Goal: Information Seeking & Learning: Learn about a topic

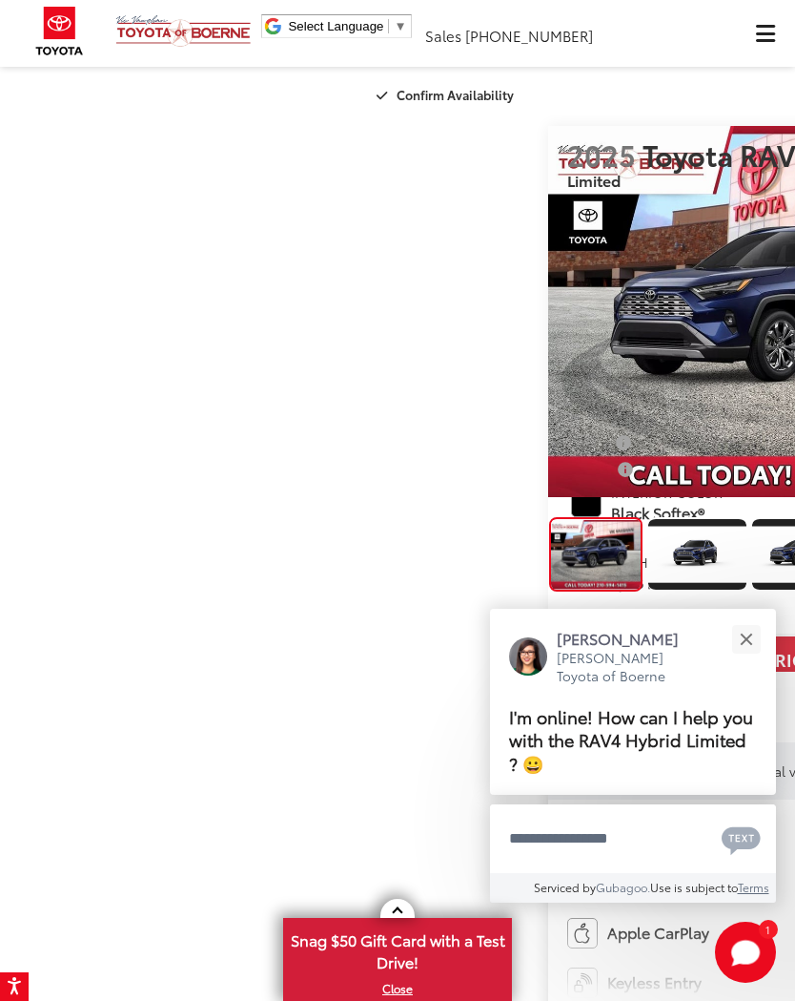
click at [755, 644] on button "Close" at bounding box center [746, 638] width 41 height 41
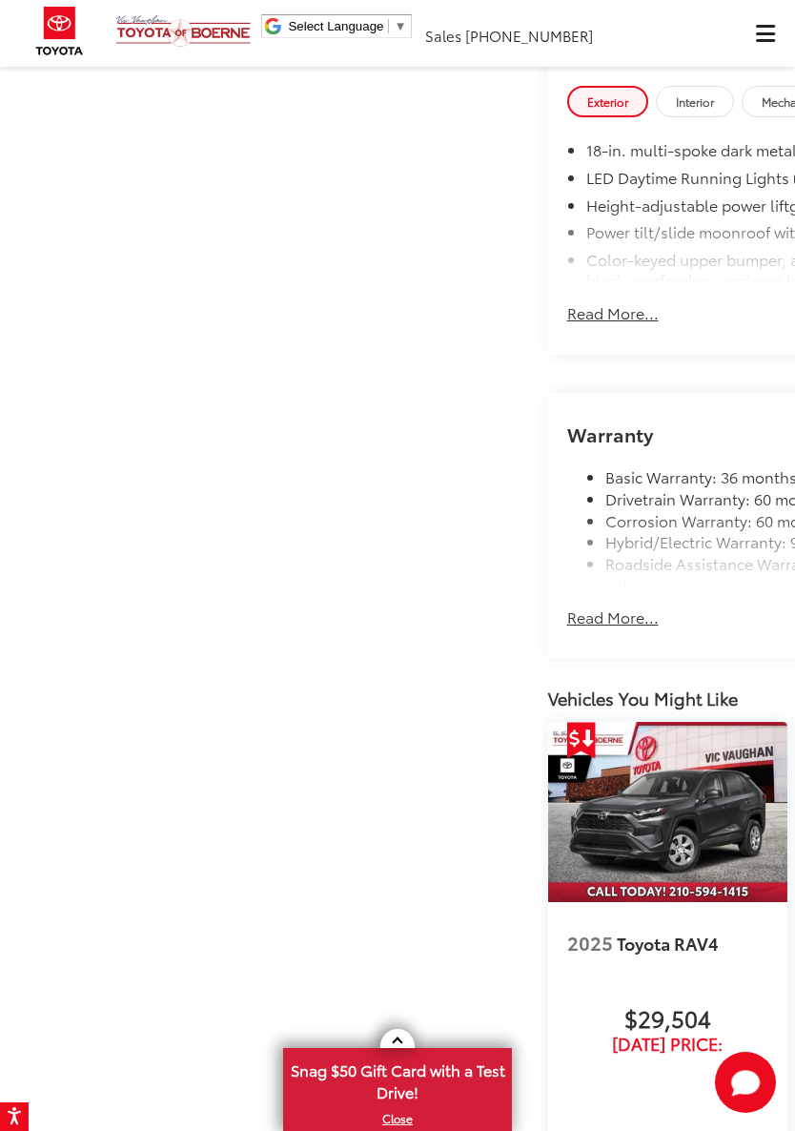
scroll to position [1954, 0]
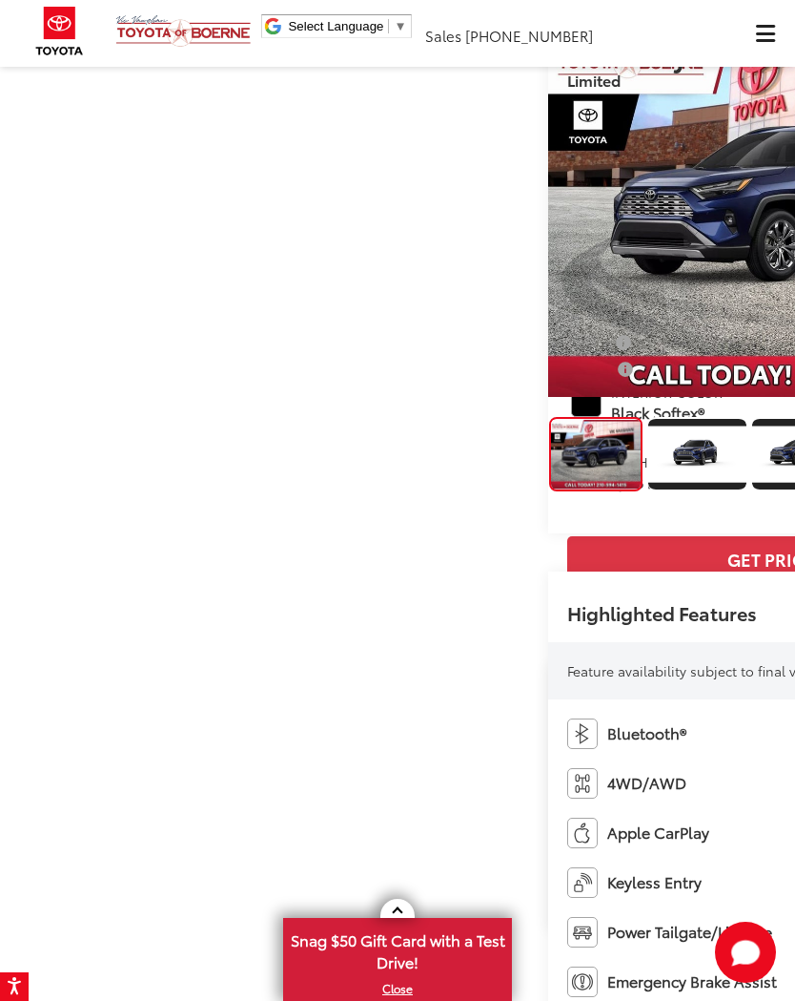
scroll to position [99, 0]
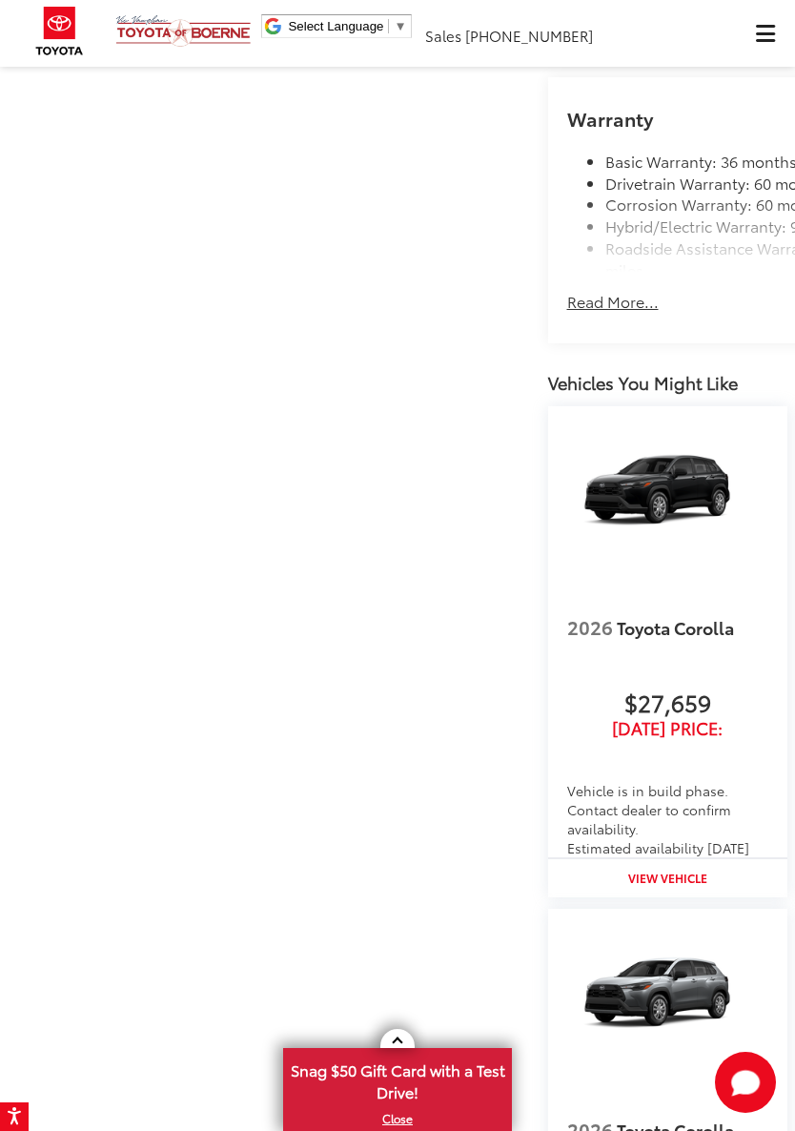
scroll to position [1918, 0]
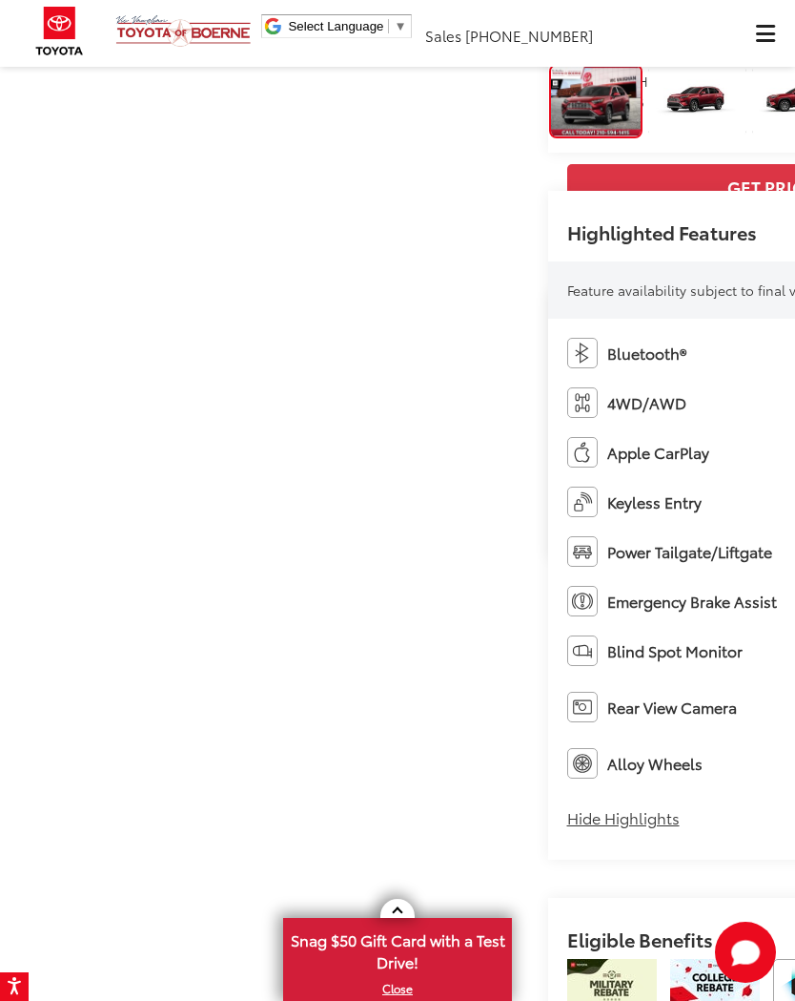
scroll to position [451, 0]
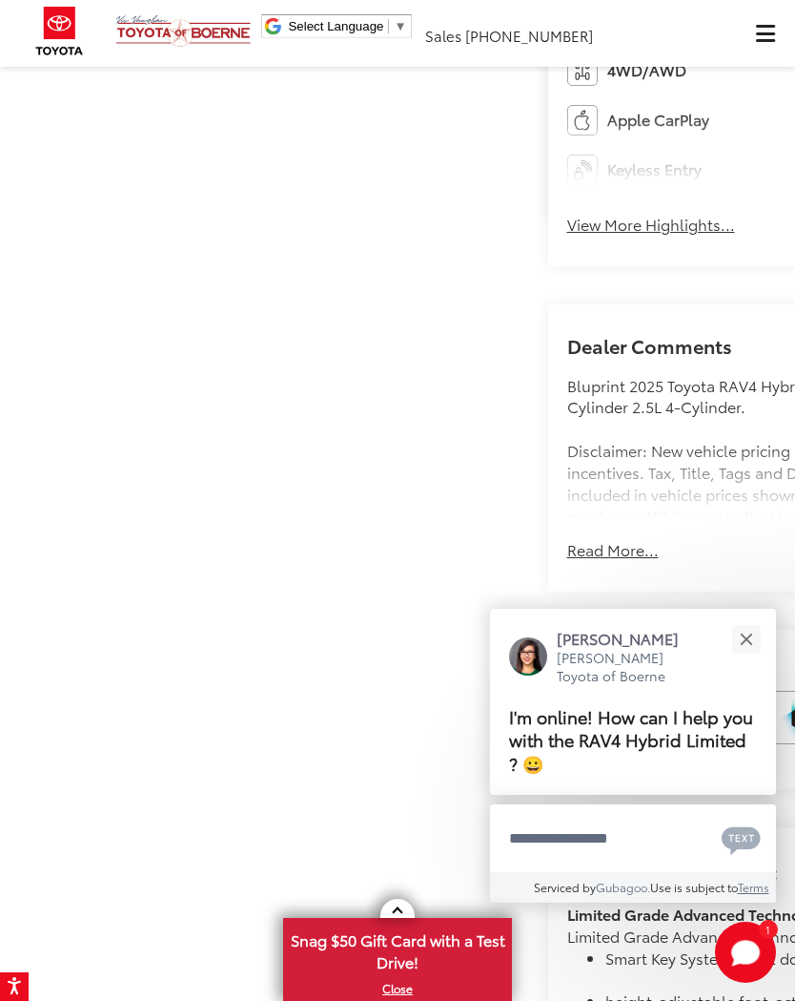
scroll to position [812, 0]
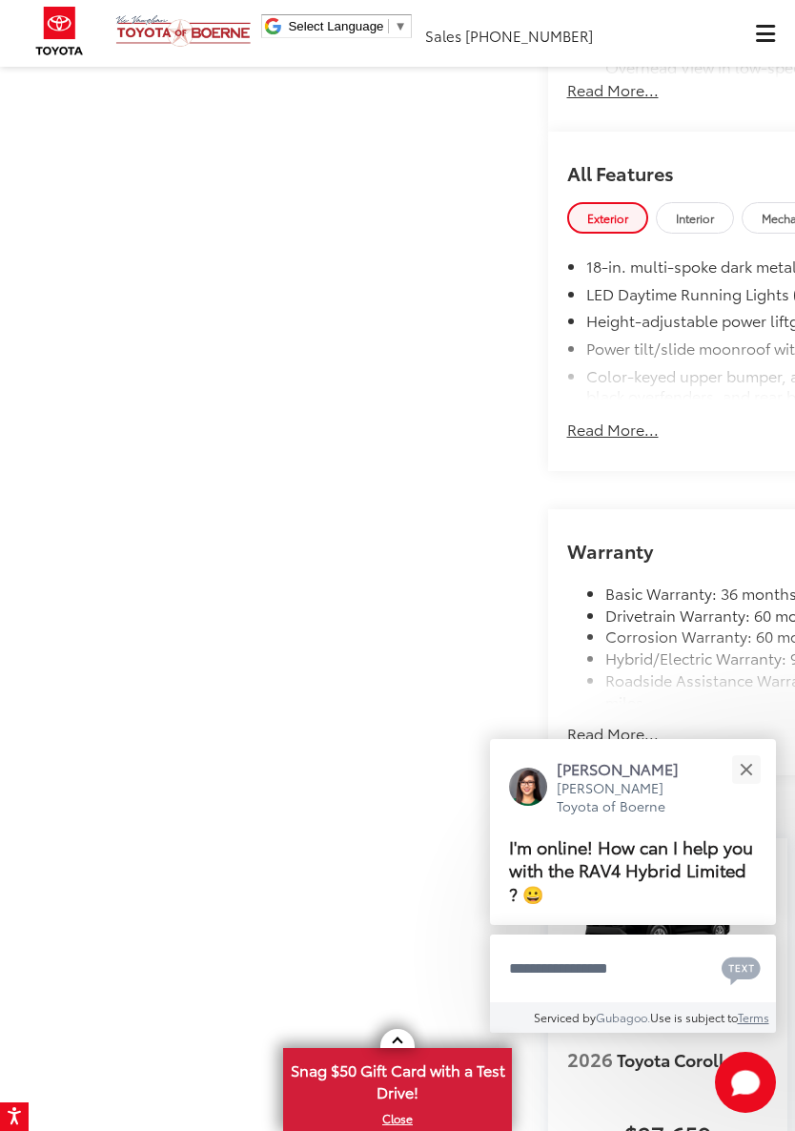
scroll to position [1483, 0]
click at [751, 774] on button "Close" at bounding box center [746, 769] width 41 height 41
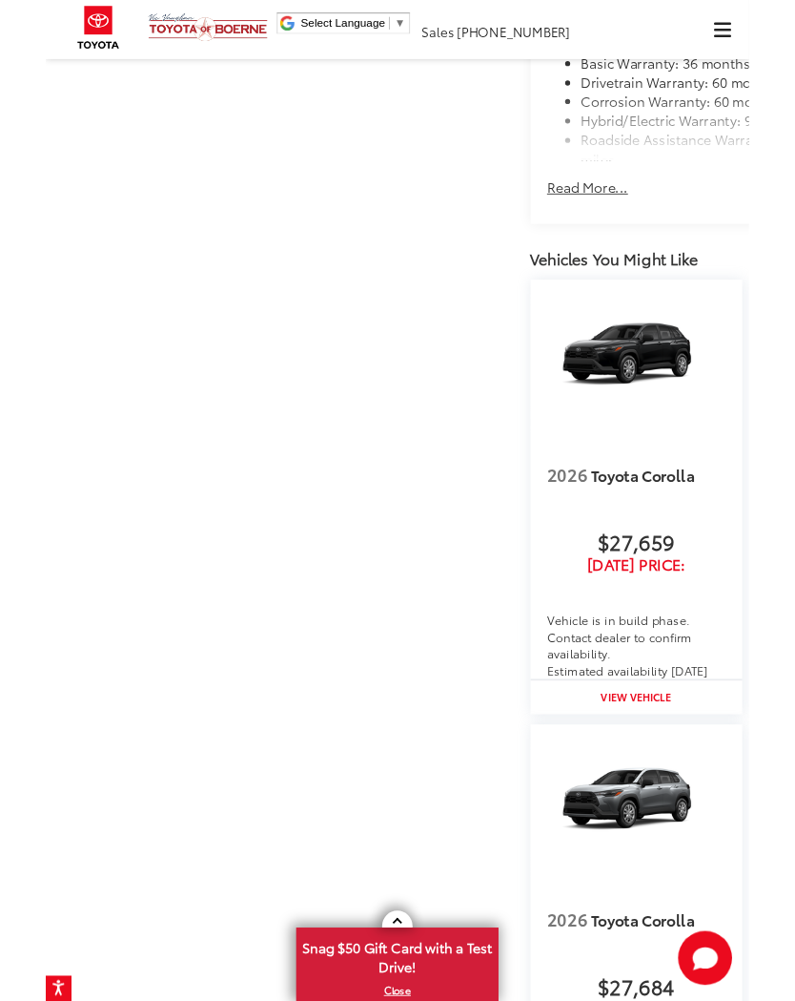
scroll to position [2001, 0]
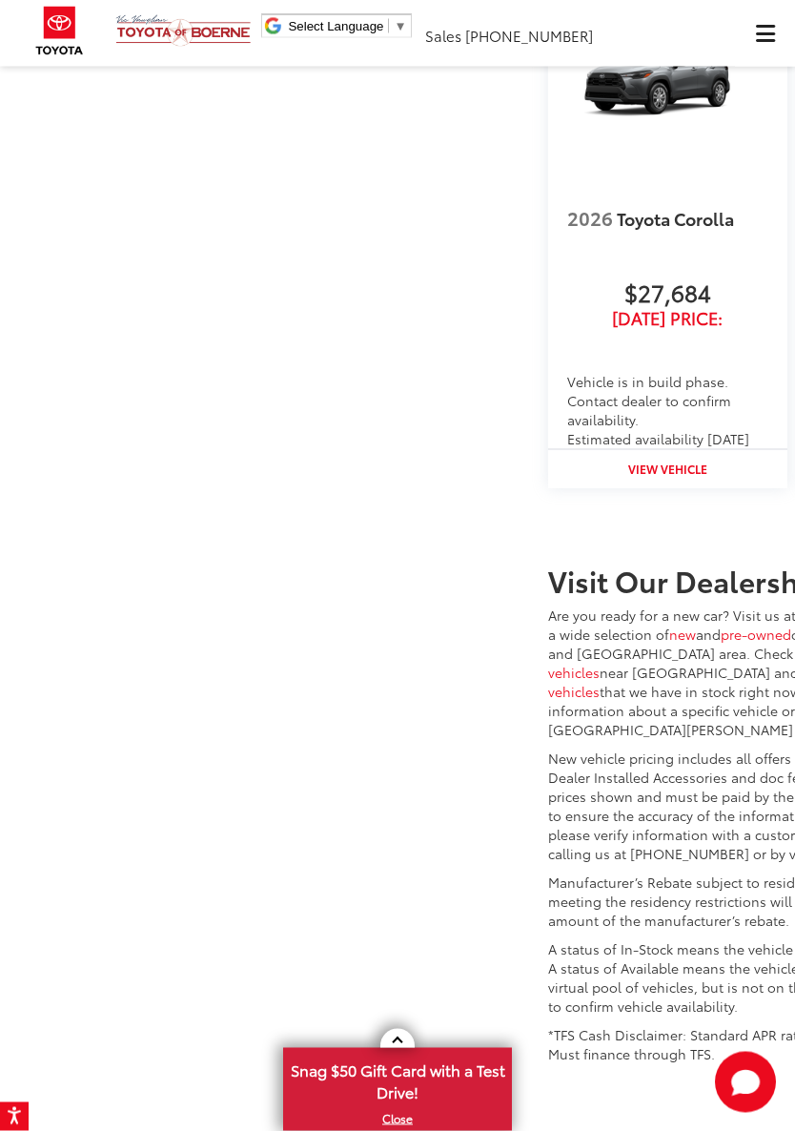
scroll to position [3087, 0]
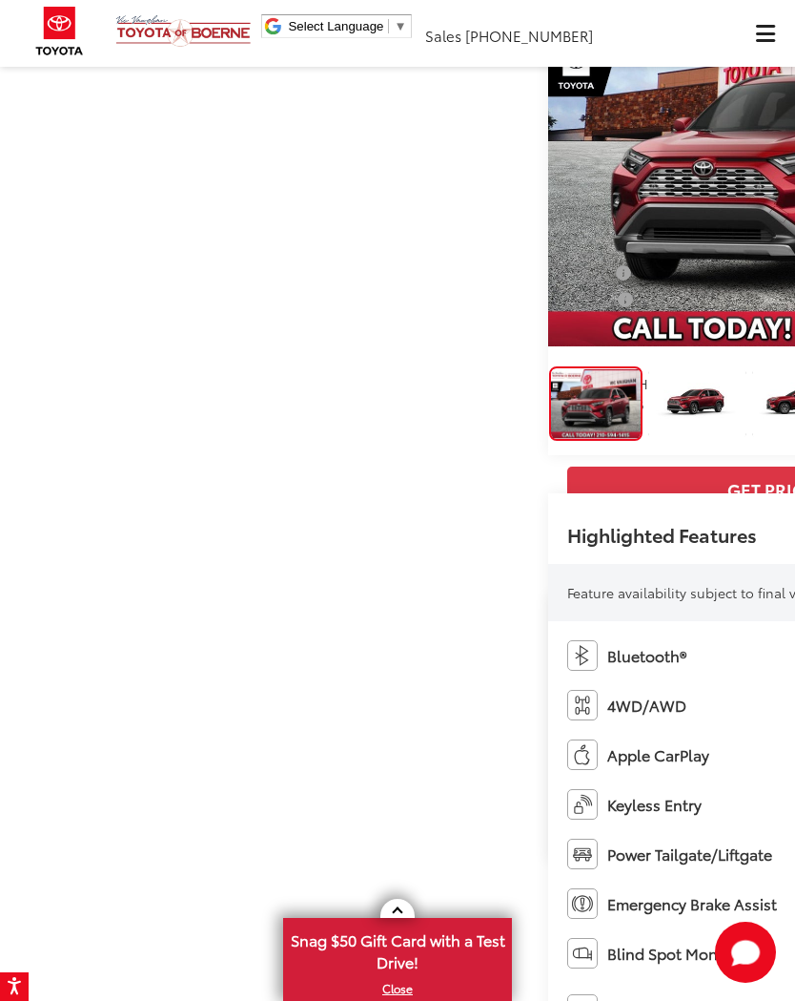
scroll to position [150, 0]
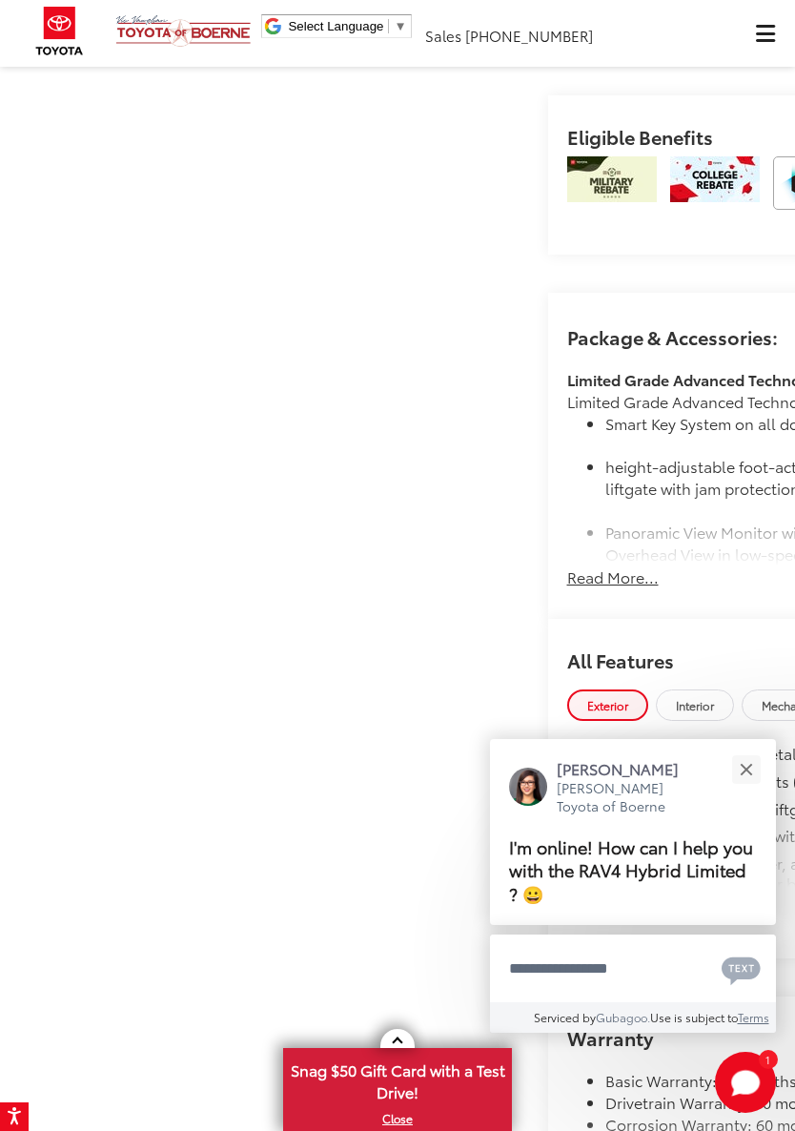
scroll to position [1349, 0]
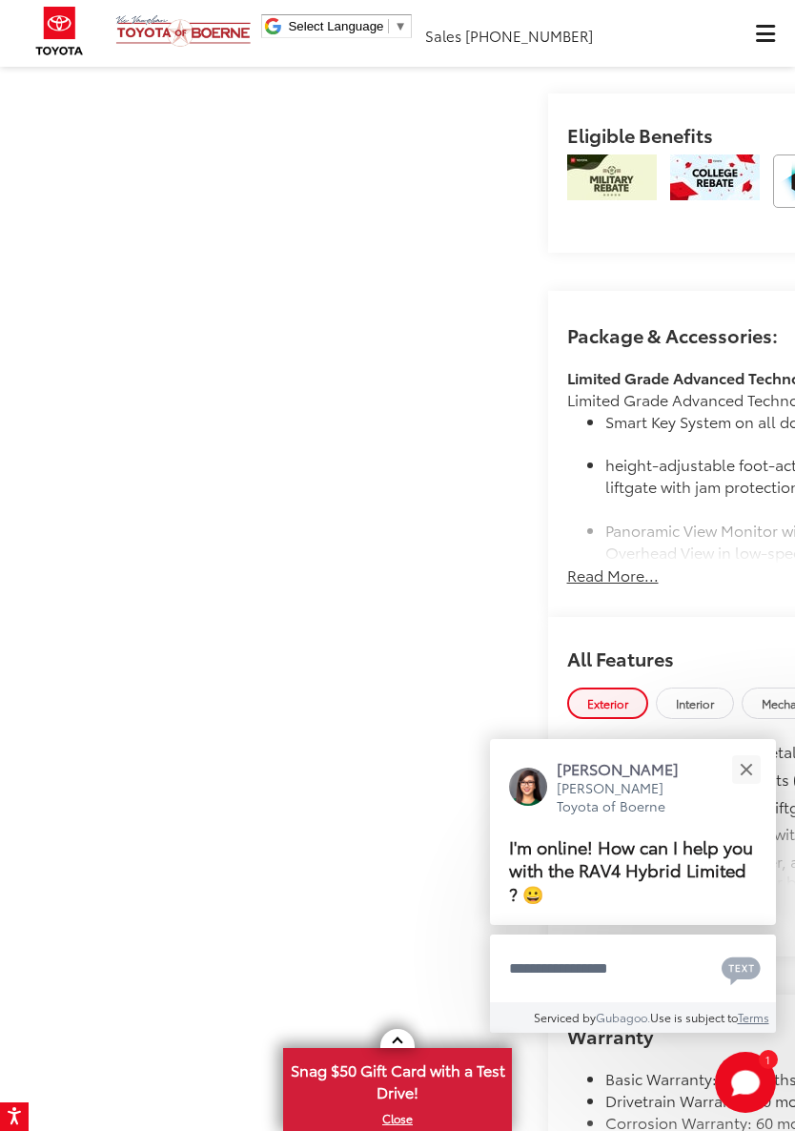
click at [757, 773] on button "Close" at bounding box center [746, 769] width 41 height 41
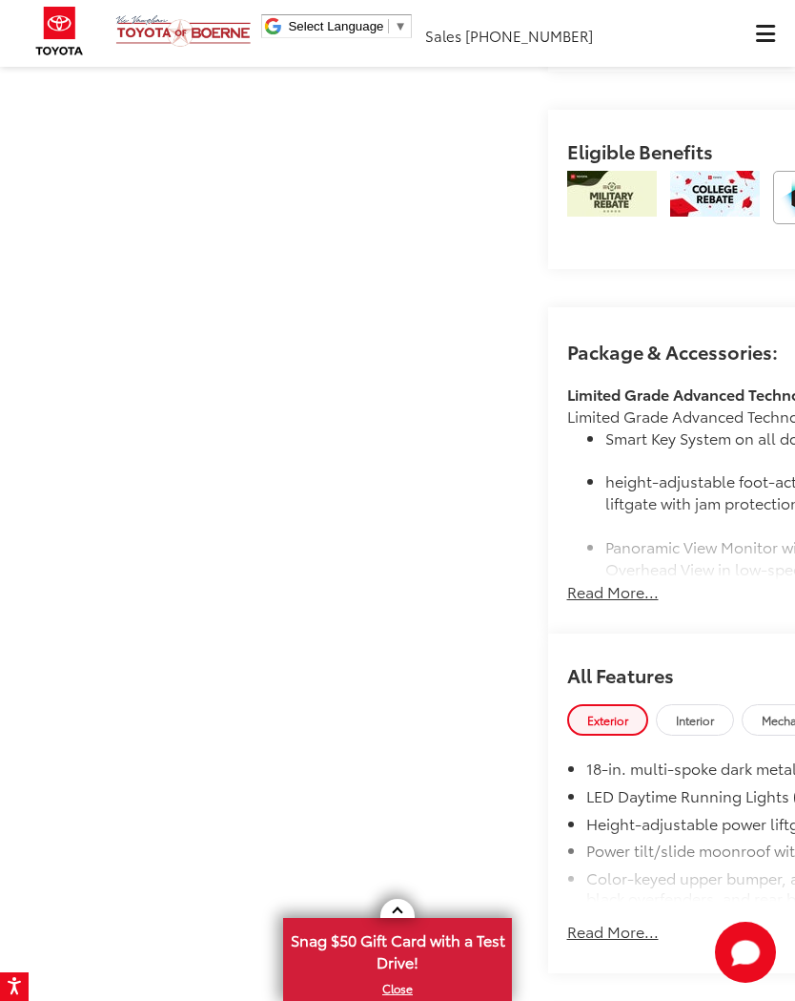
scroll to position [1330, 0]
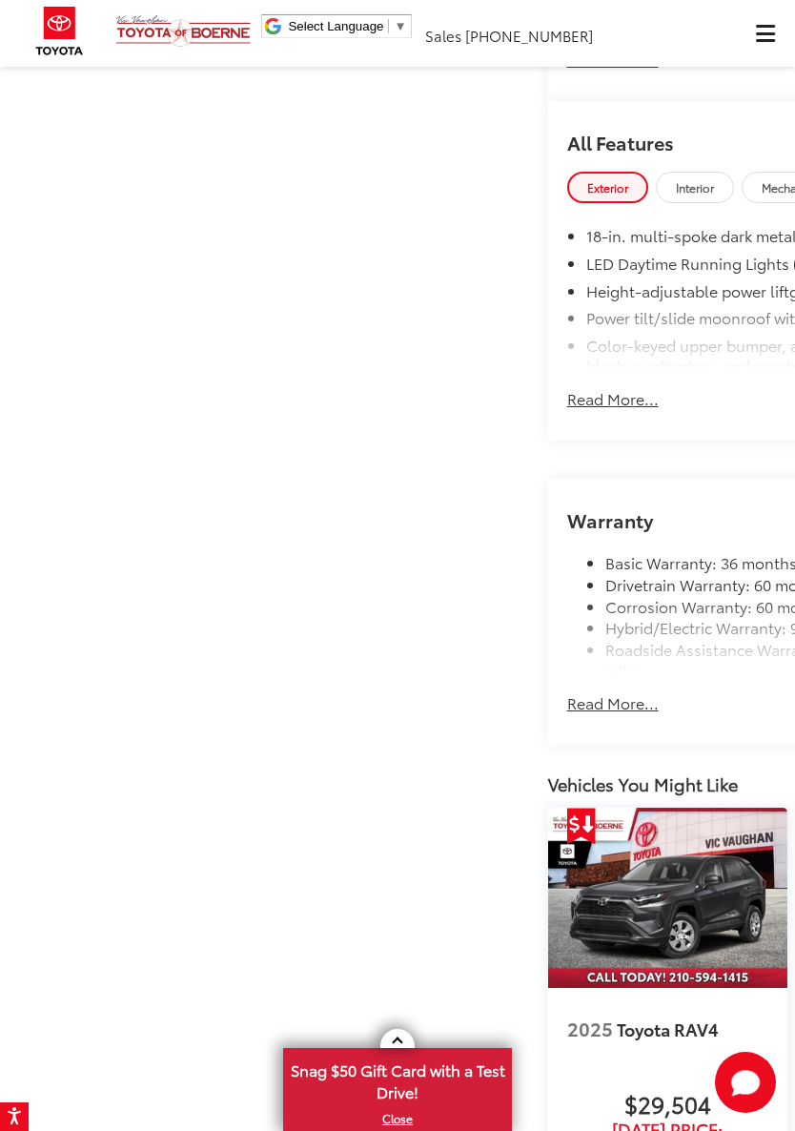
scroll to position [1867, 0]
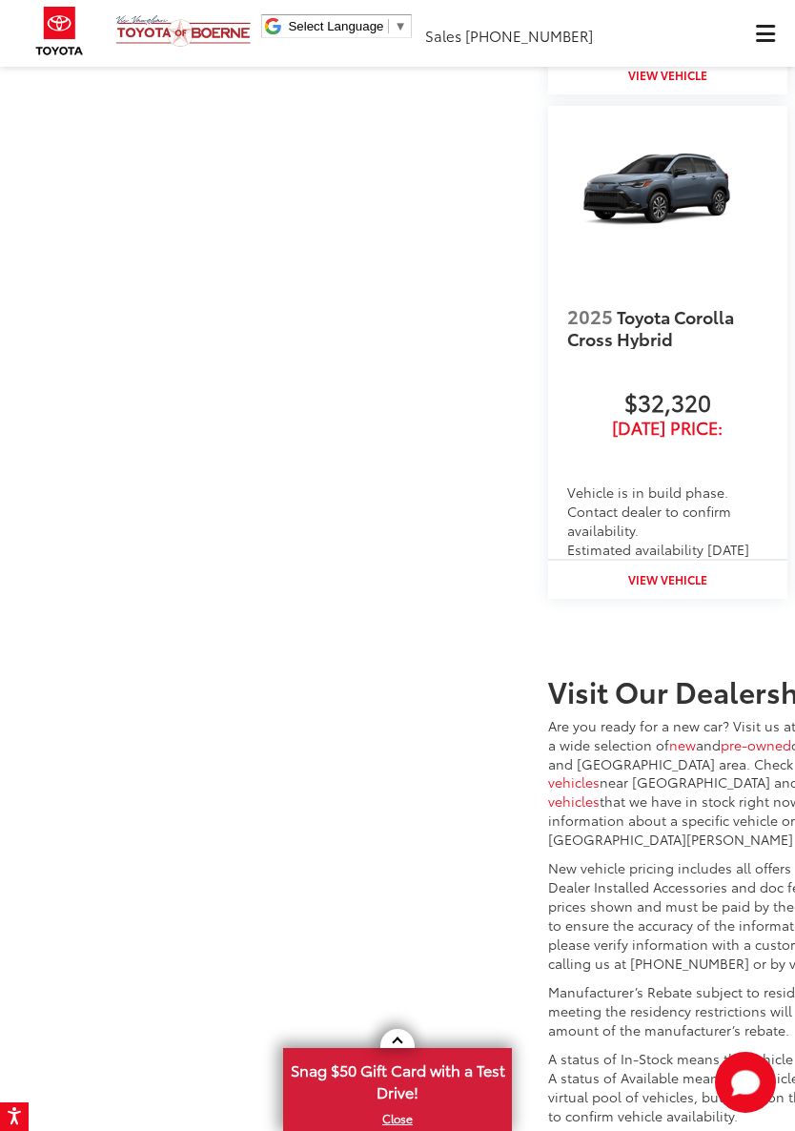
scroll to position [3331, 0]
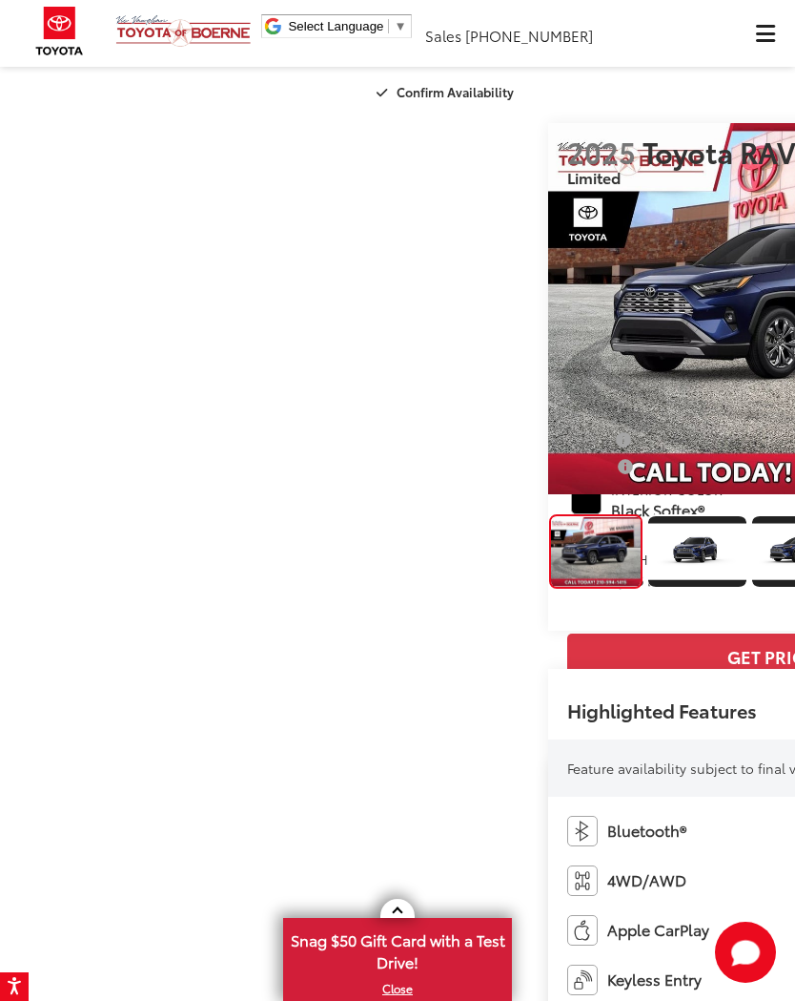
scroll to position [2, 0]
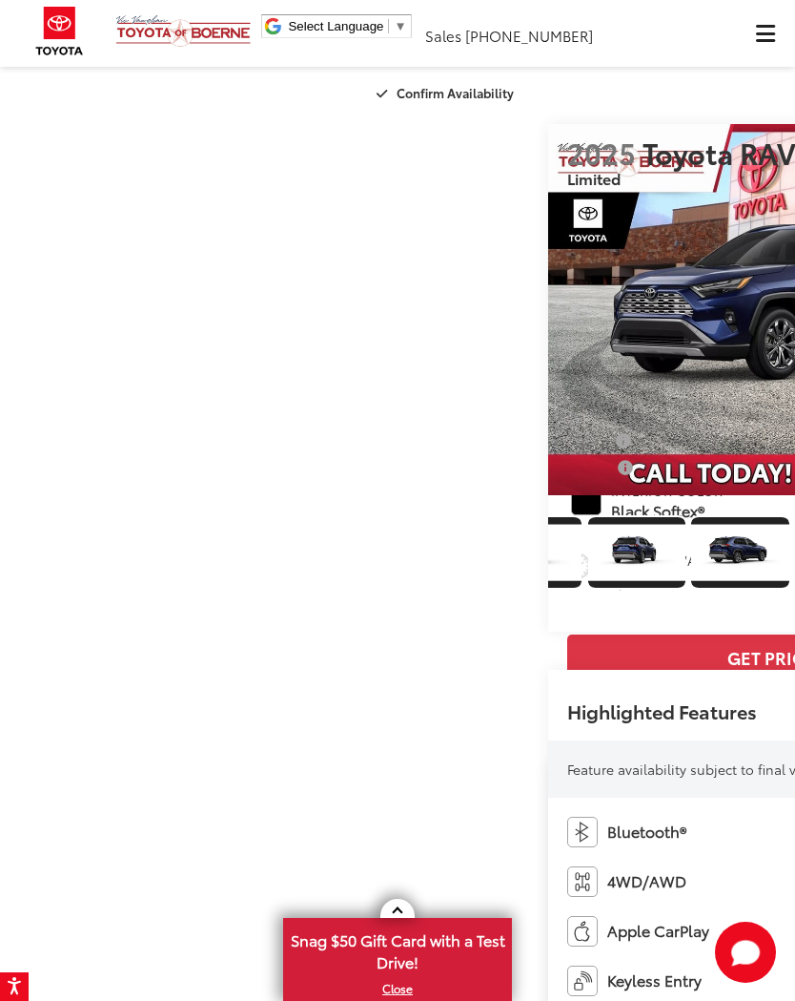
click at [548, 495] on div at bounding box center [585, 309] width 74 height 371
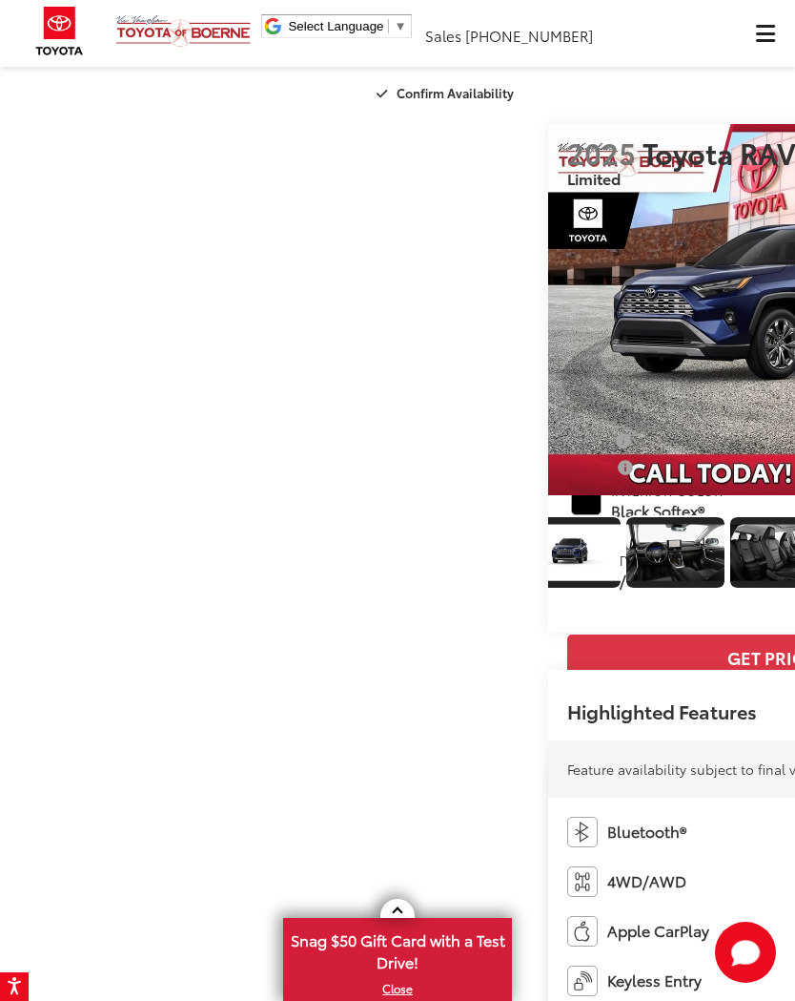
scroll to position [0, 2850]
click at [626, 581] on img "Expand Photo 19" at bounding box center [675, 553] width 99 height 56
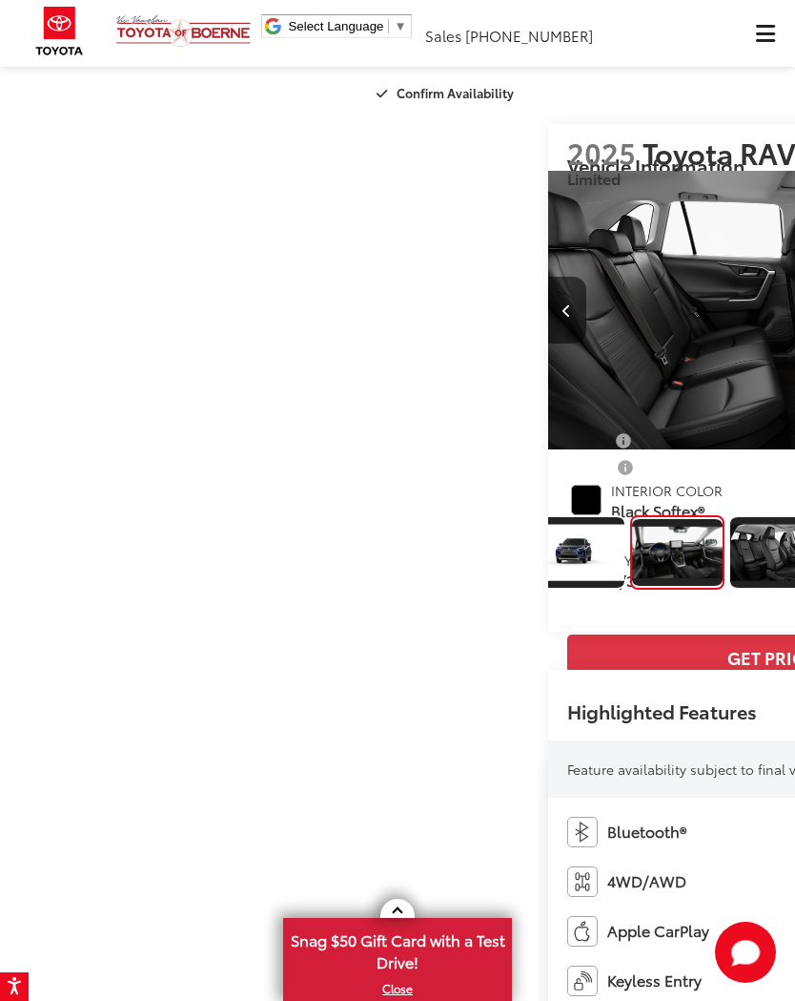
scroll to position [0, 15114]
click at [730, 581] on img "Expand Photo 20" at bounding box center [779, 553] width 99 height 56
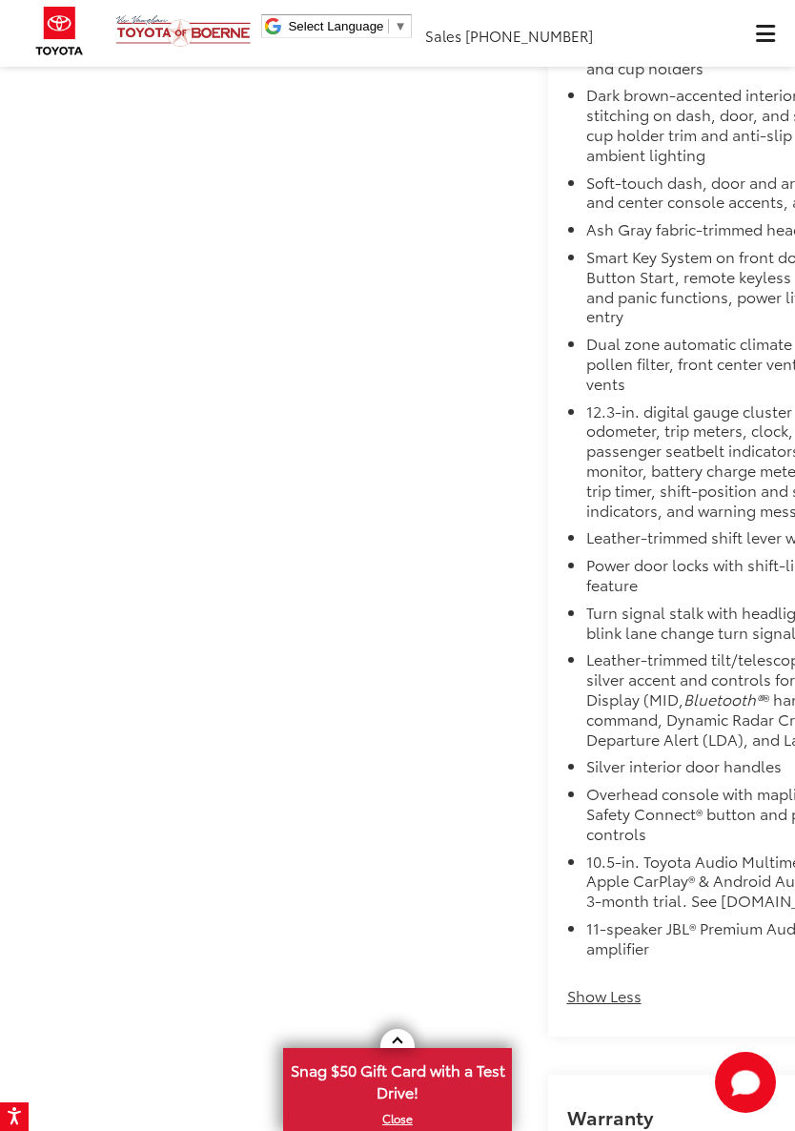
scroll to position [3136, 0]
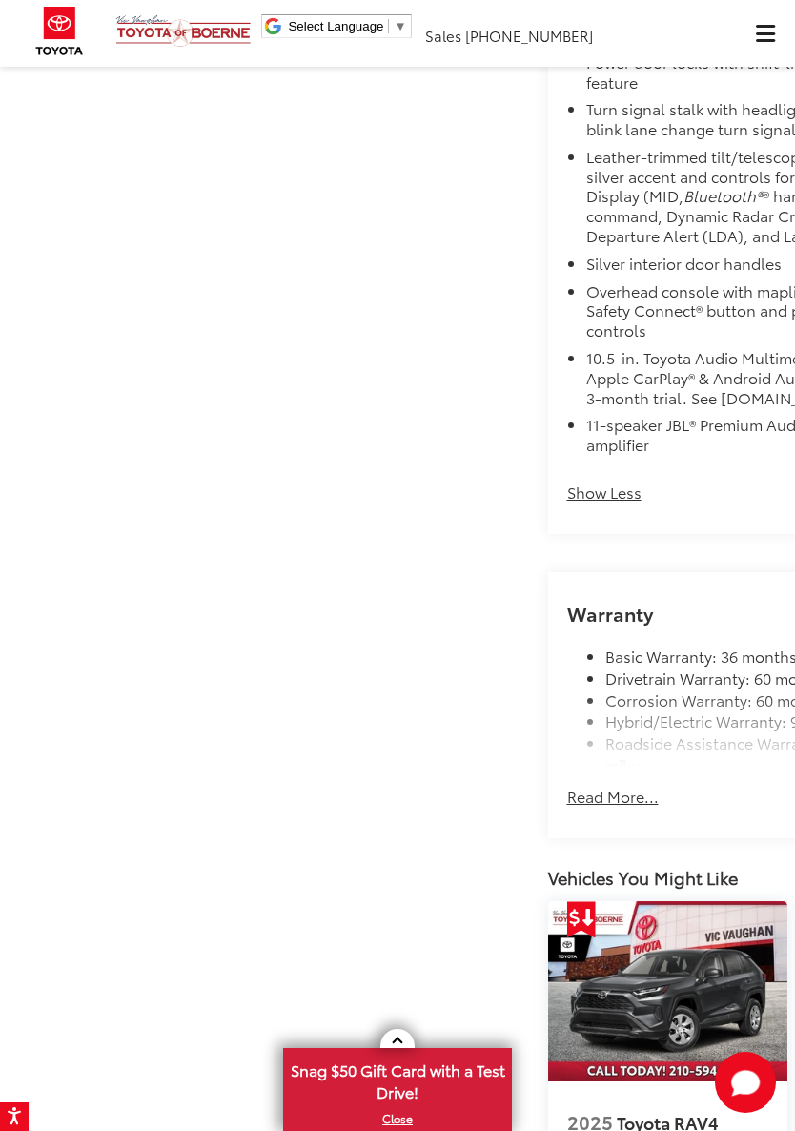
scroll to position [5846, 0]
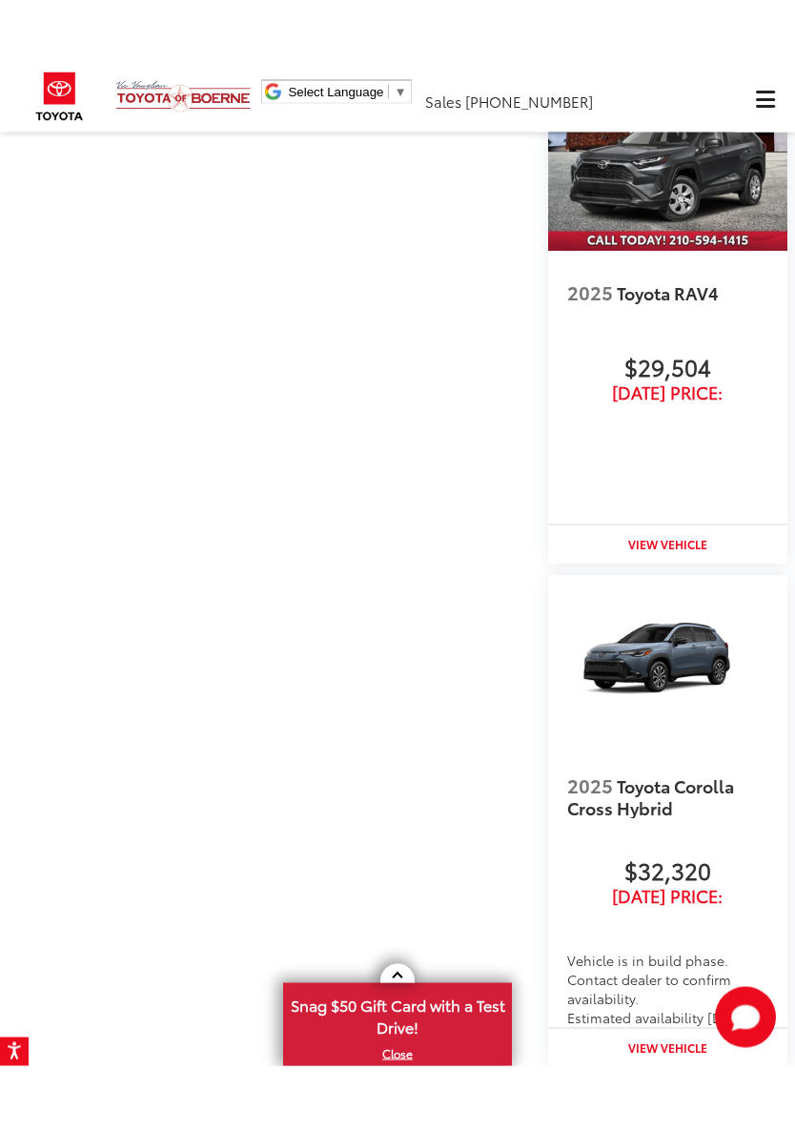
scroll to position [5536, 0]
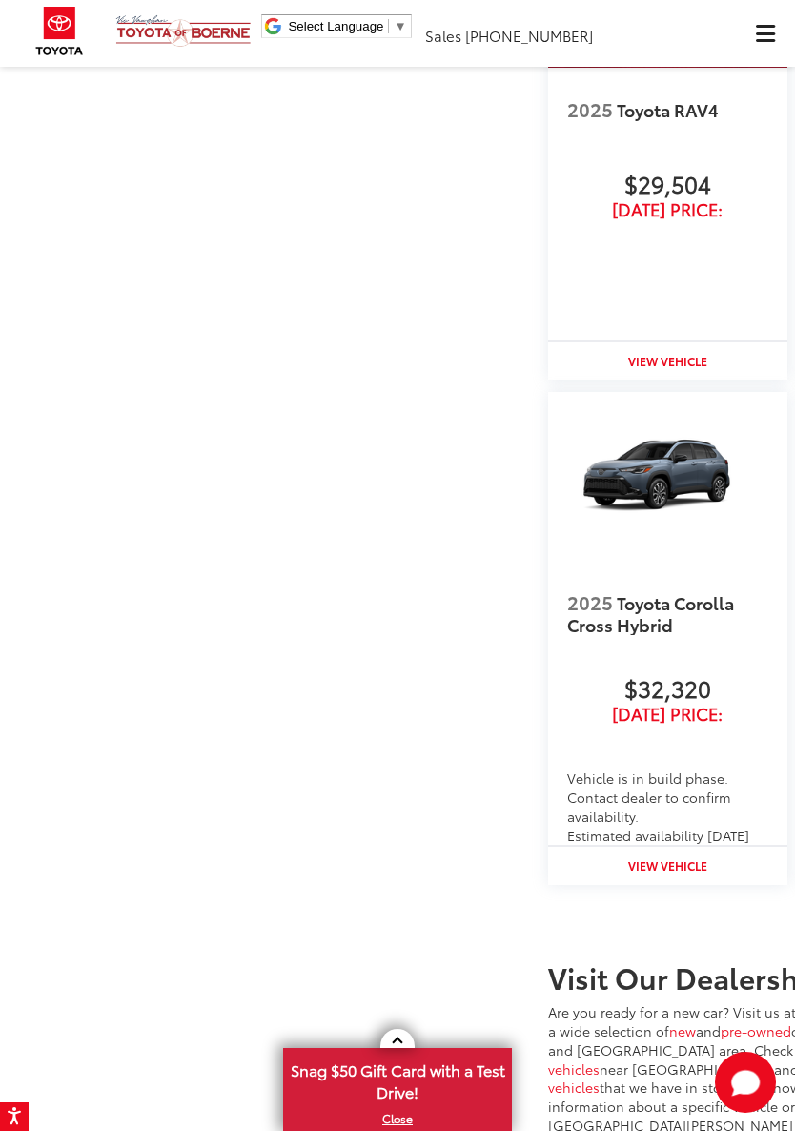
scroll to position [5769, 0]
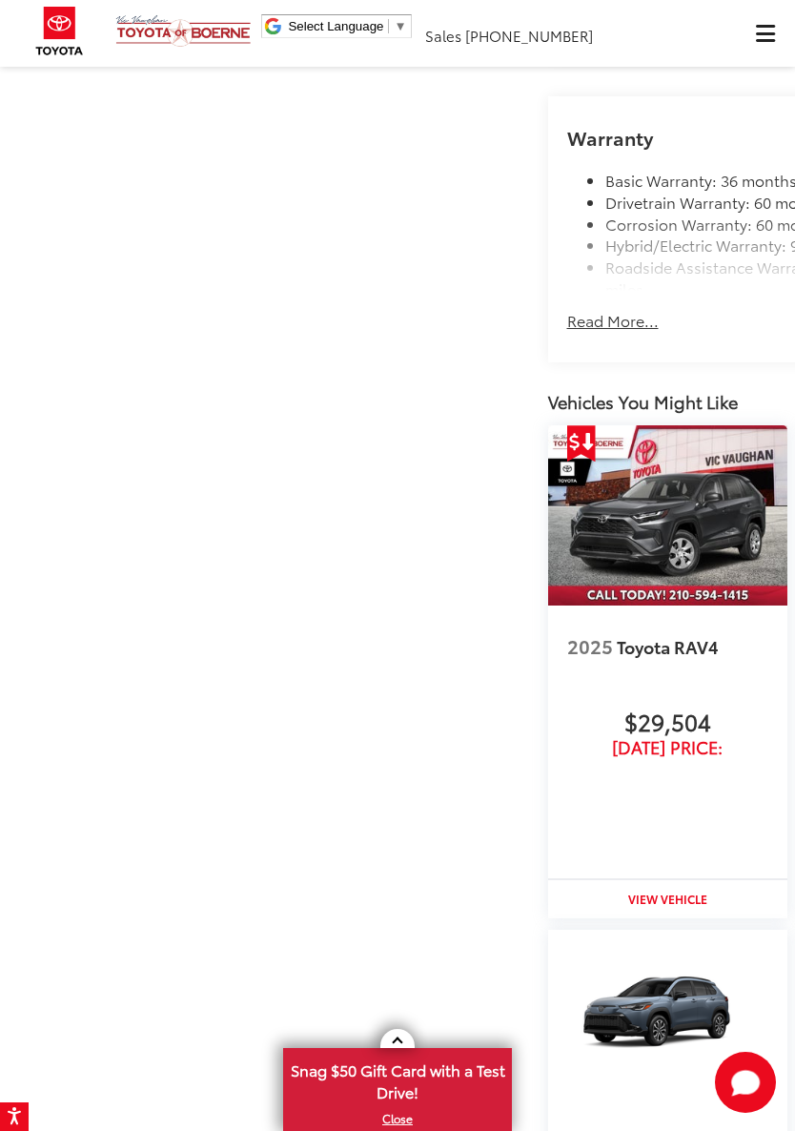
scroll to position [0, 291]
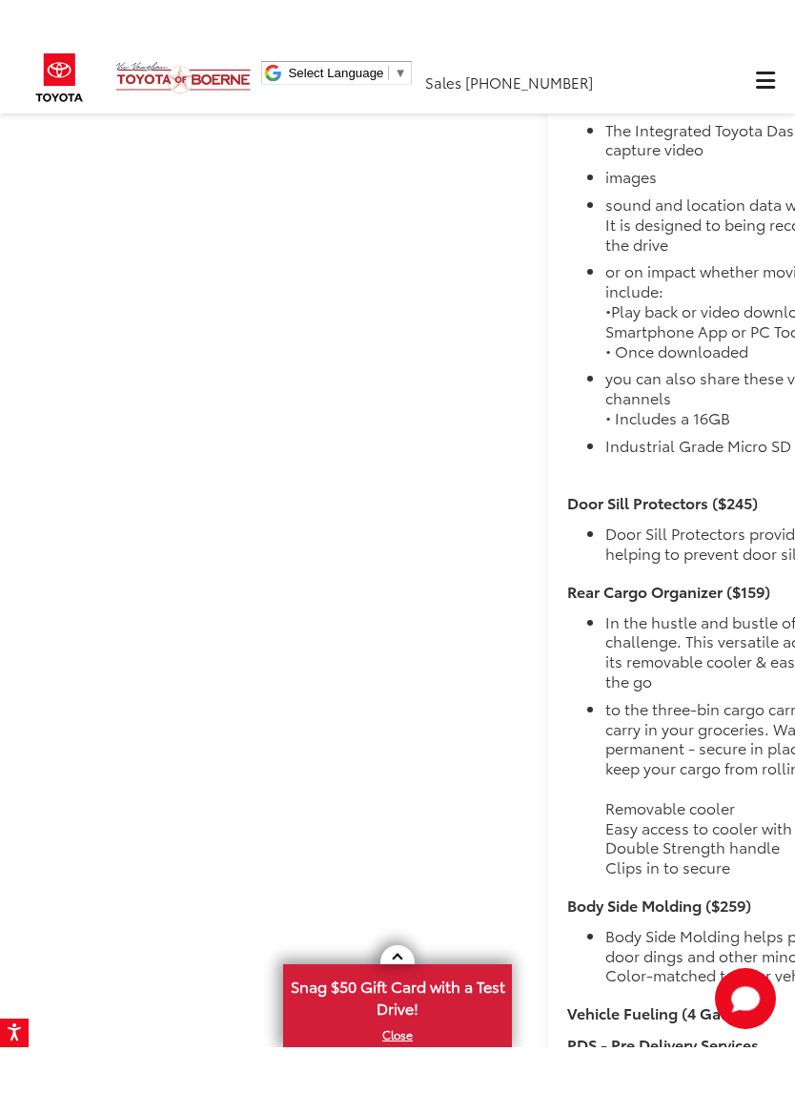
scroll to position [5767, 0]
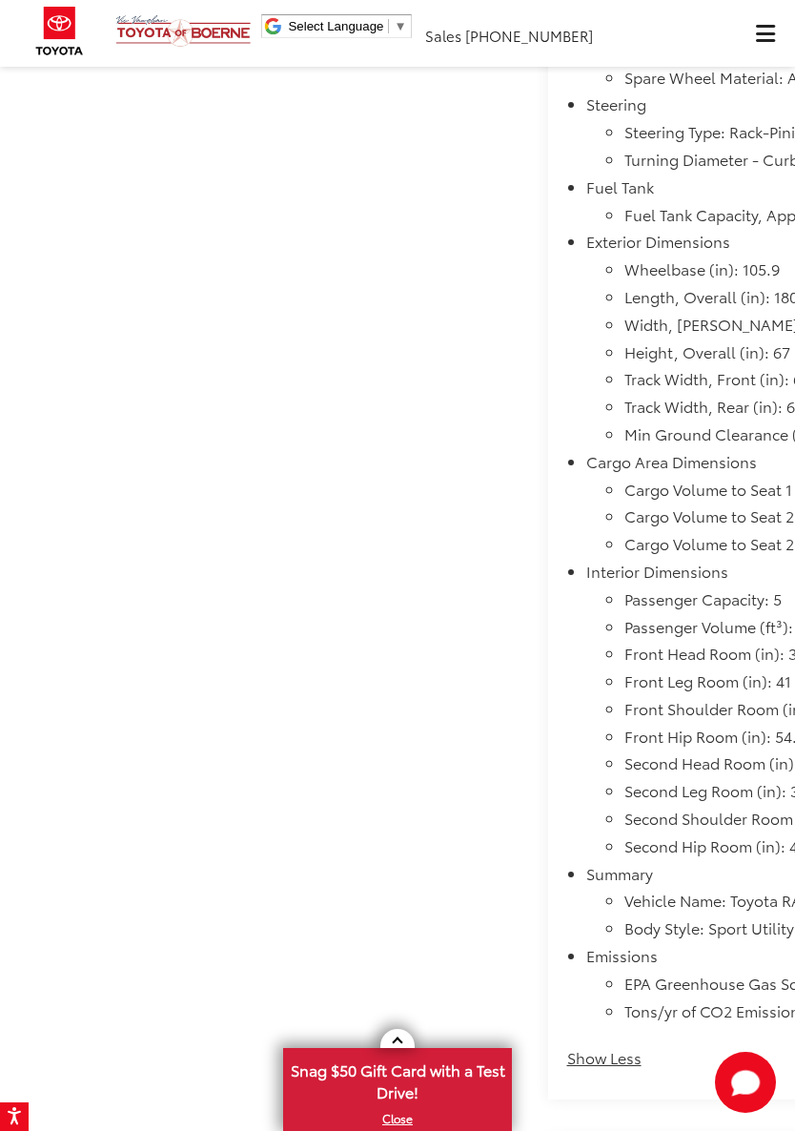
scroll to position [0, 0]
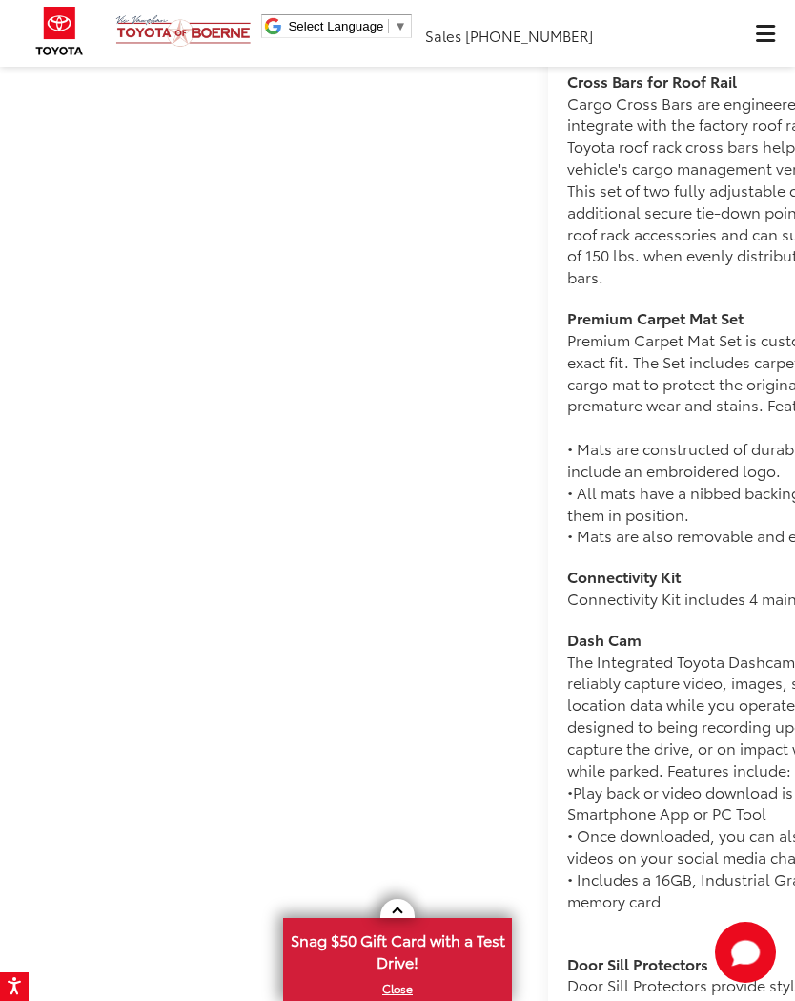
scroll to position [2630, 0]
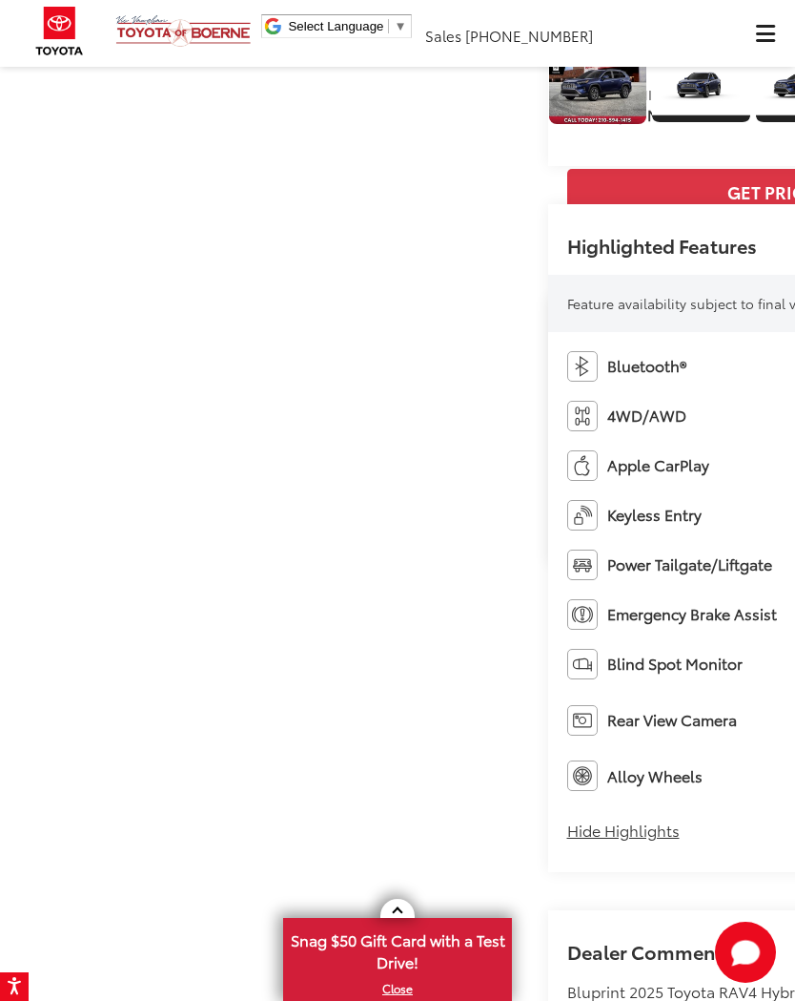
scroll to position [466, 0]
